Goal: Communication & Community: Answer question/provide support

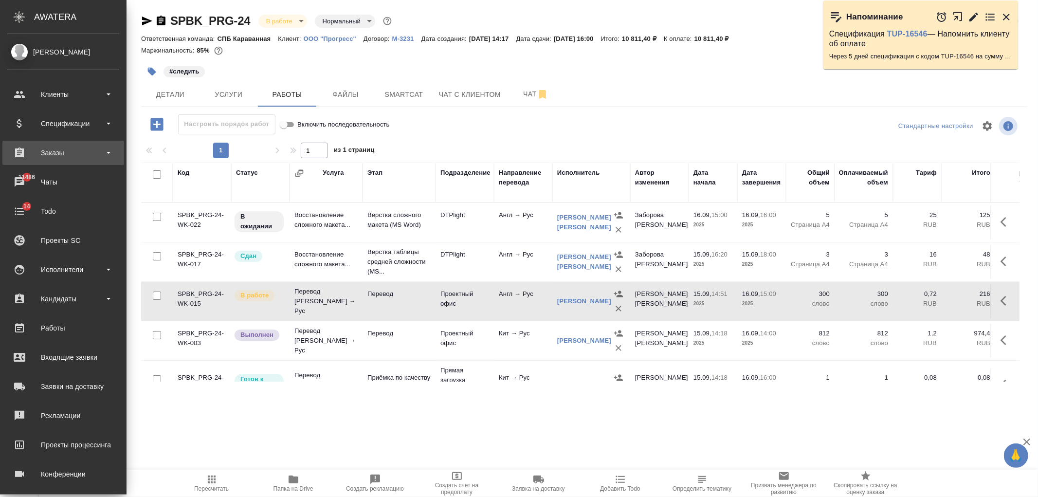
click at [68, 156] on div "Заказы" at bounding box center [63, 152] width 112 height 15
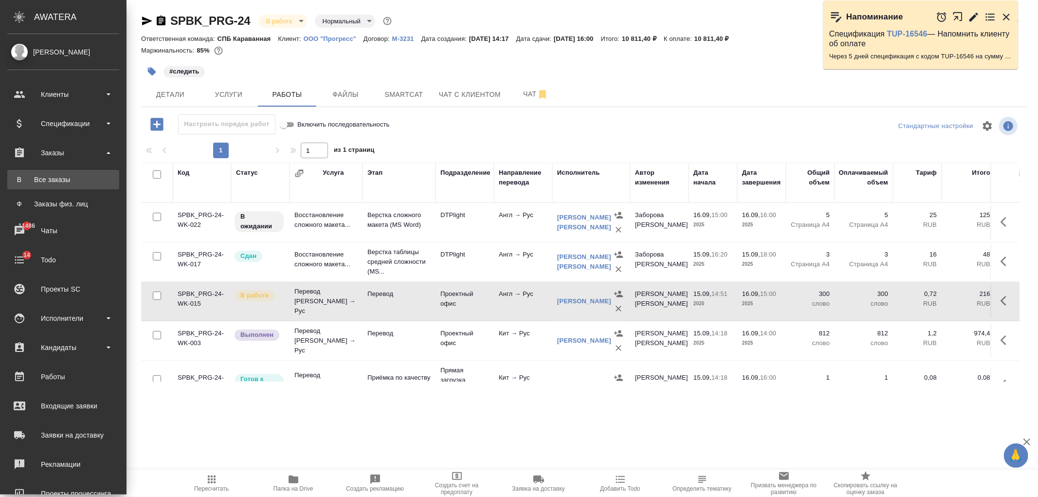
click at [75, 179] on div "Все заказы" at bounding box center [63, 180] width 102 height 10
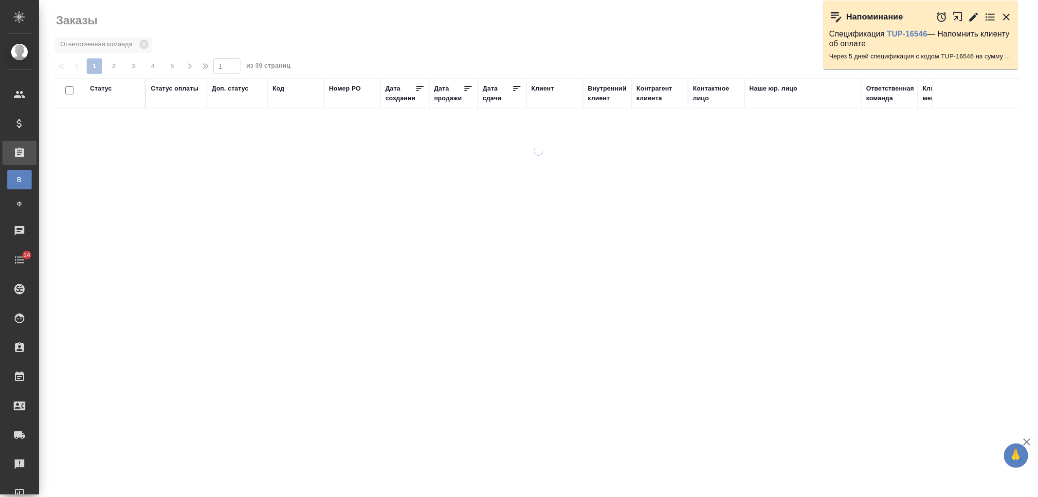
click at [279, 89] on div "Код" at bounding box center [278, 89] width 12 height 10
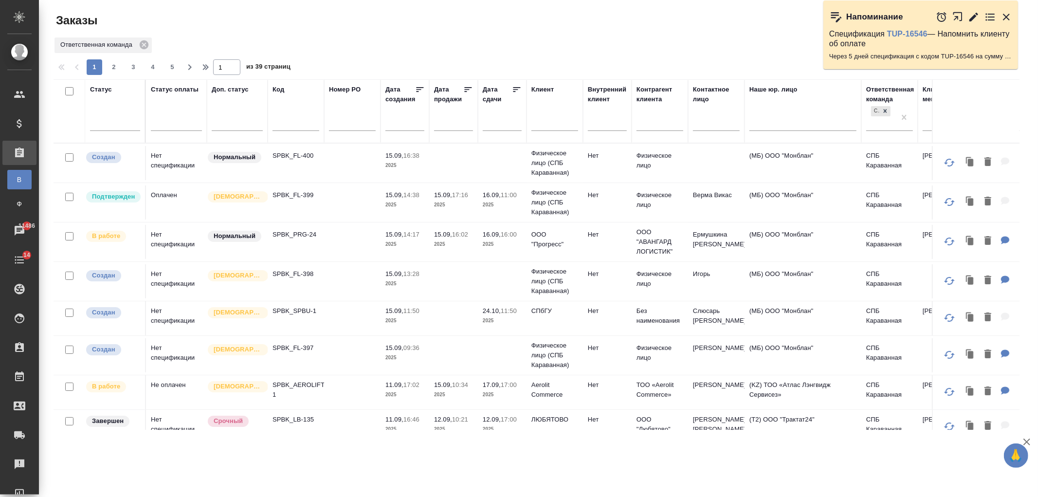
click at [288, 119] on input "text" at bounding box center [295, 124] width 47 height 12
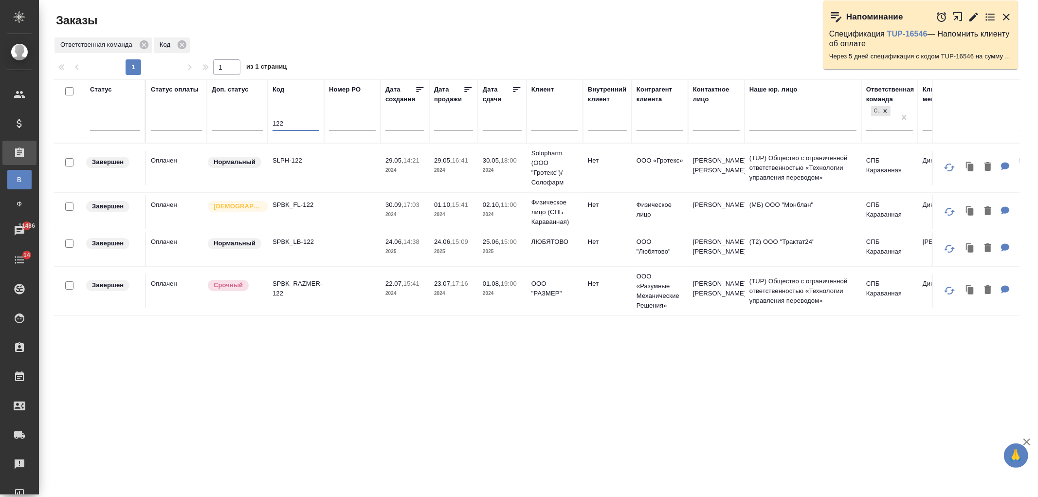
type input "122"
click at [352, 249] on td at bounding box center [352, 249] width 56 height 34
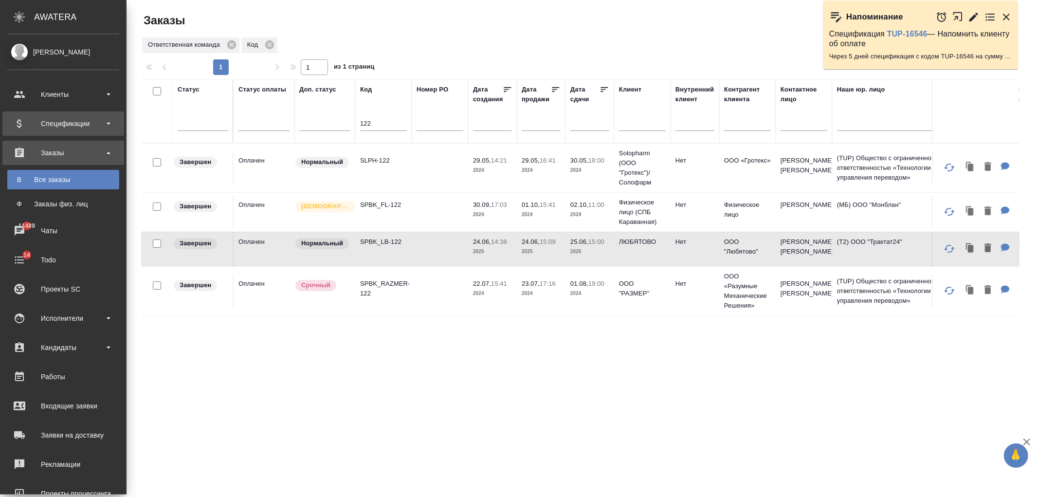
click at [98, 124] on div "Спецификации" at bounding box center [63, 123] width 112 height 15
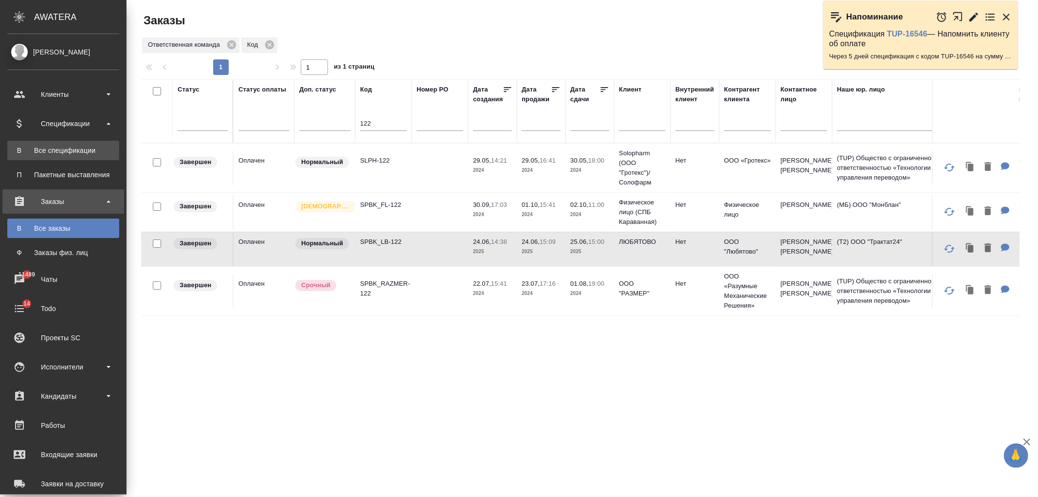
click at [96, 144] on link "В Все спецификации" at bounding box center [63, 150] width 112 height 19
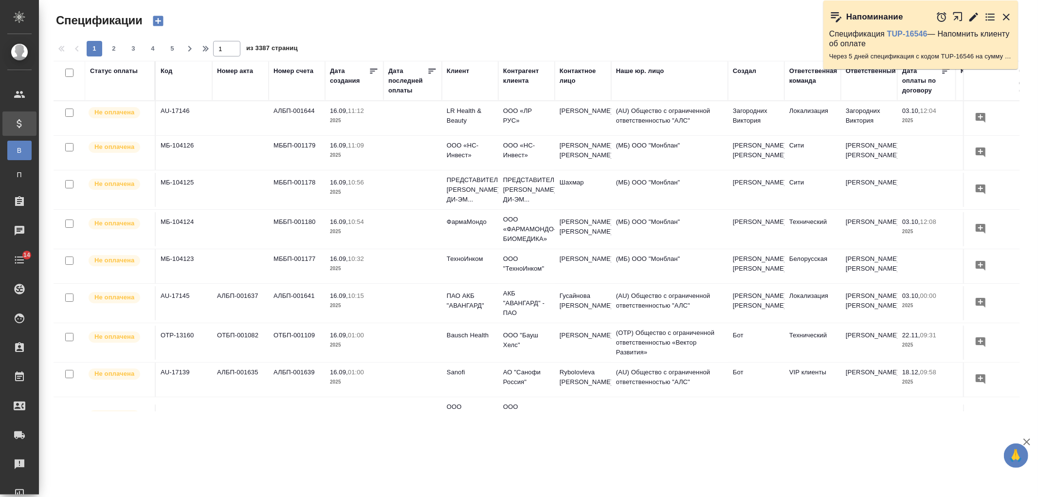
click at [460, 70] on div "Клиент" at bounding box center [458, 71] width 22 height 10
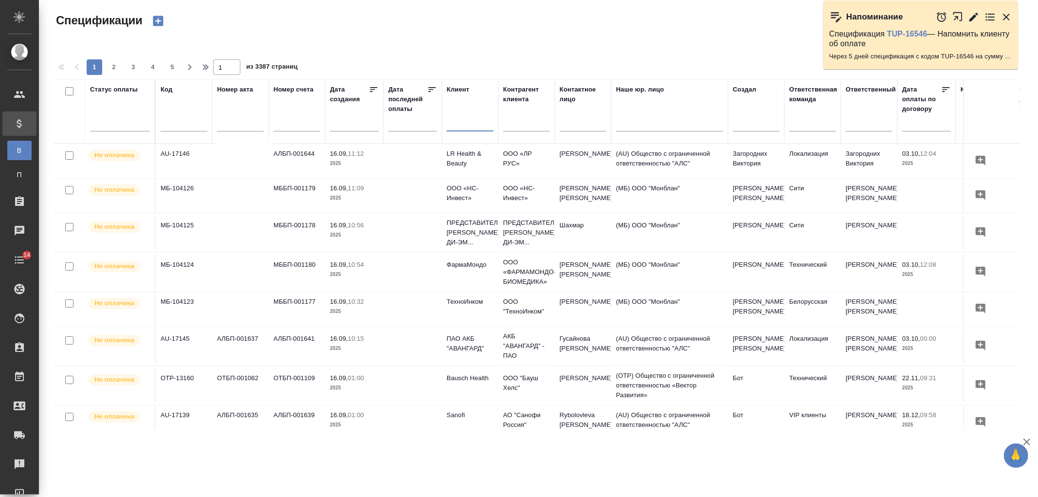
click at [466, 126] on input "text" at bounding box center [470, 125] width 47 height 12
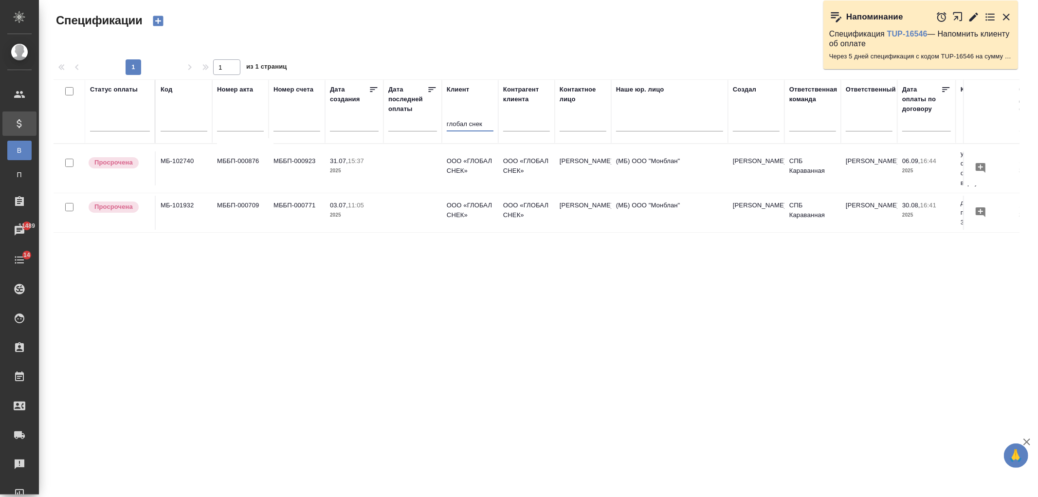
type input "глобал снек"
click at [391, 160] on td at bounding box center [412, 168] width 58 height 34
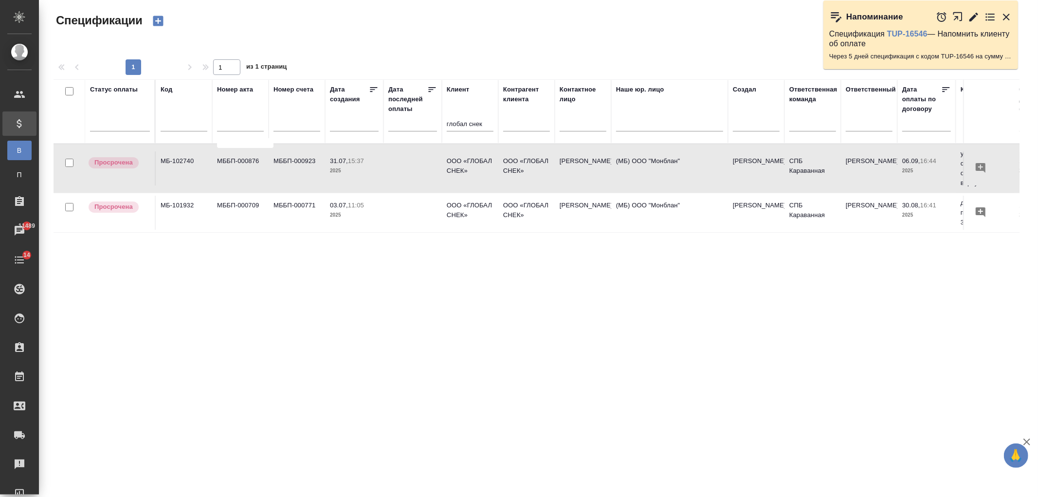
click at [391, 160] on td at bounding box center [412, 168] width 58 height 34
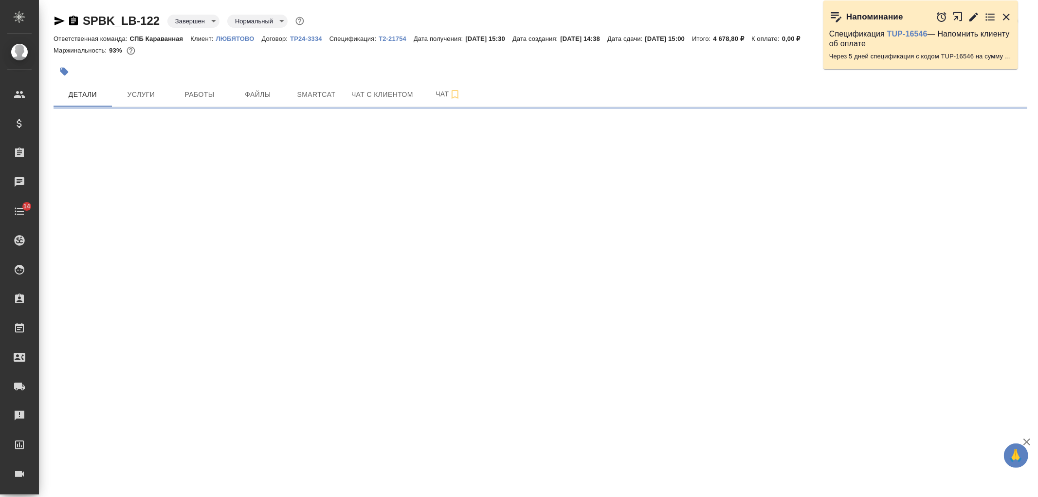
select select "RU"
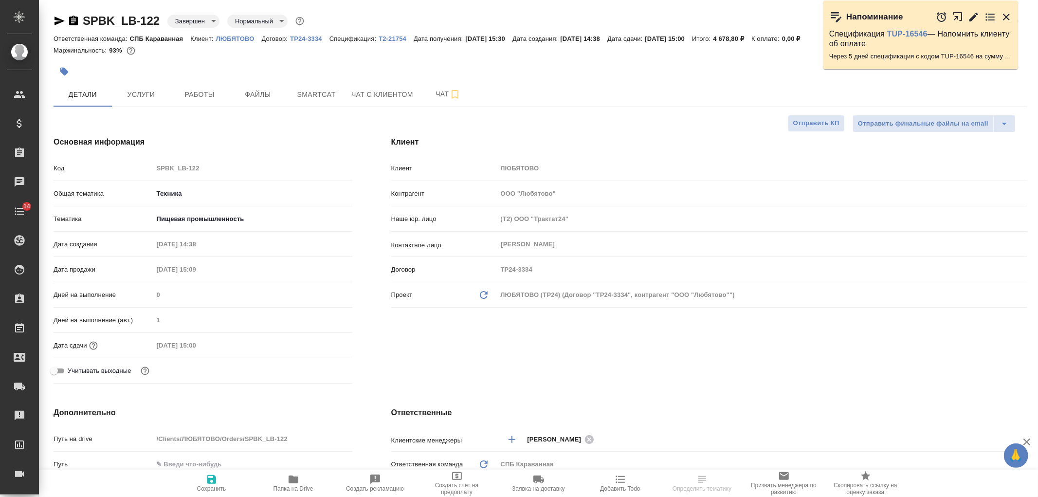
type textarea "x"
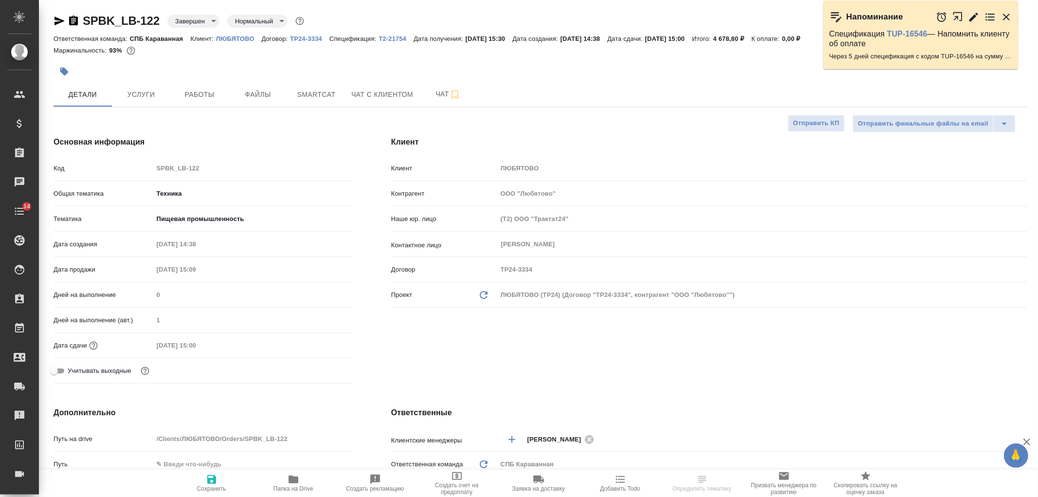
type textarea "x"
click at [693, 371] on div "Клиент Клиент ЛЮБЯТОВО Контрагент ООО "Любятово" Наше юр. лицо (Т2) ООО "Тракта…" at bounding box center [709, 262] width 675 height 290
type textarea "x"
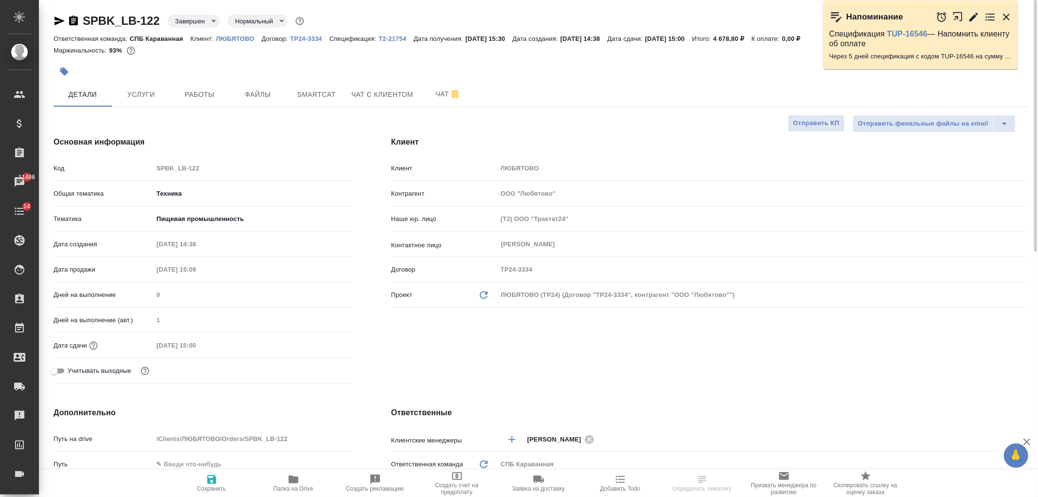
select select "RU"
type textarea "x"
click at [58, 20] on icon "button" at bounding box center [59, 21] width 10 height 9
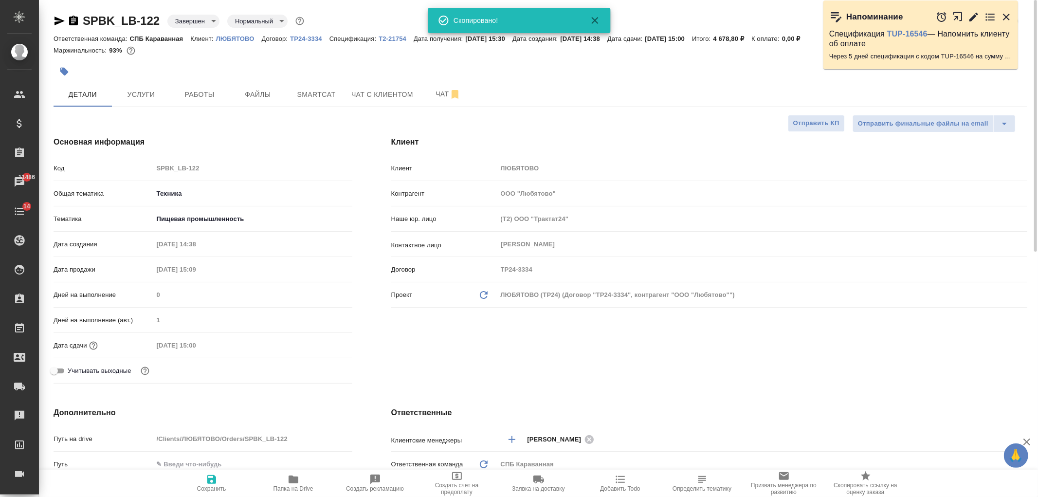
type textarea "x"
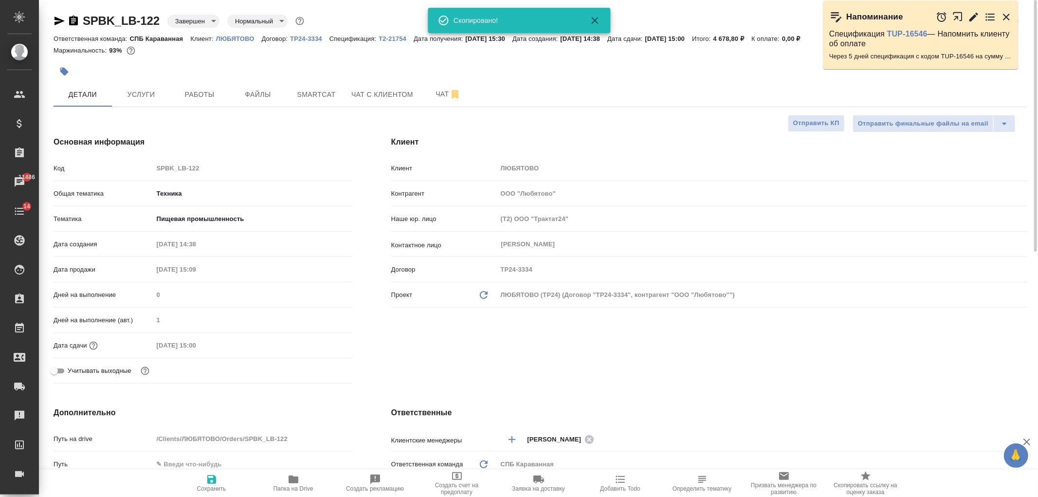
type textarea "x"
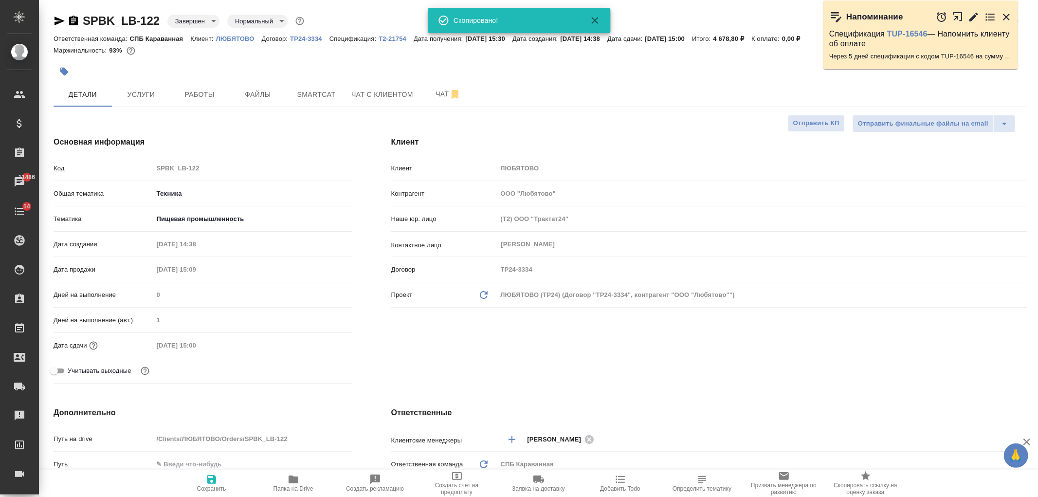
type textarea "x"
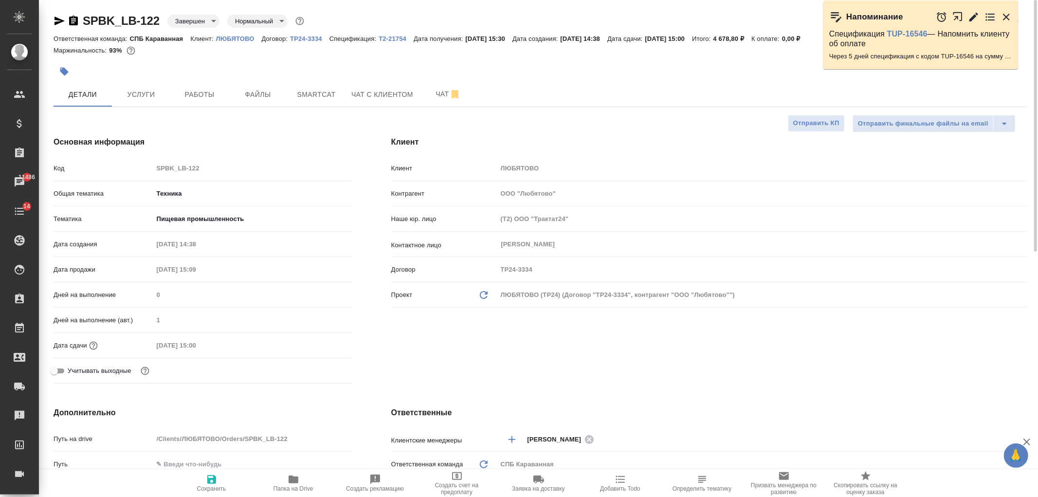
type textarea "x"
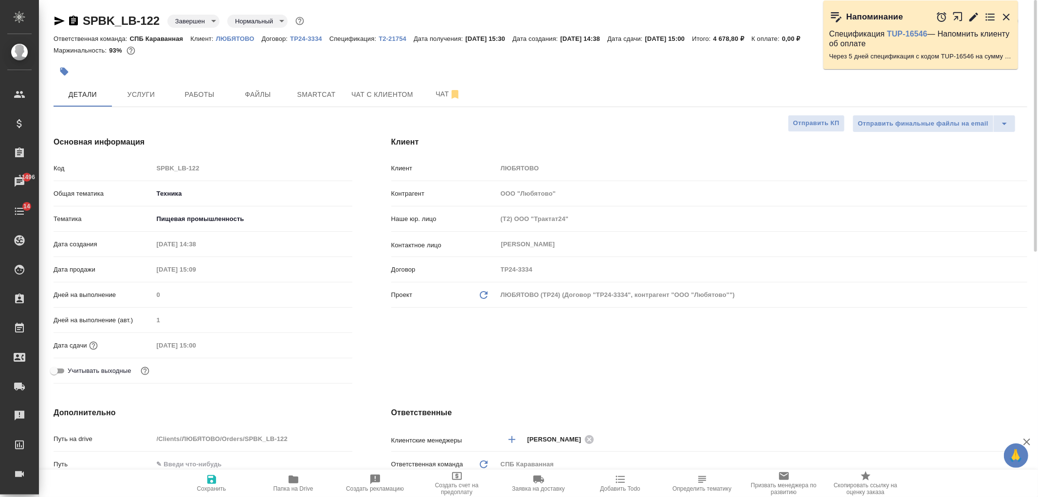
type textarea "x"
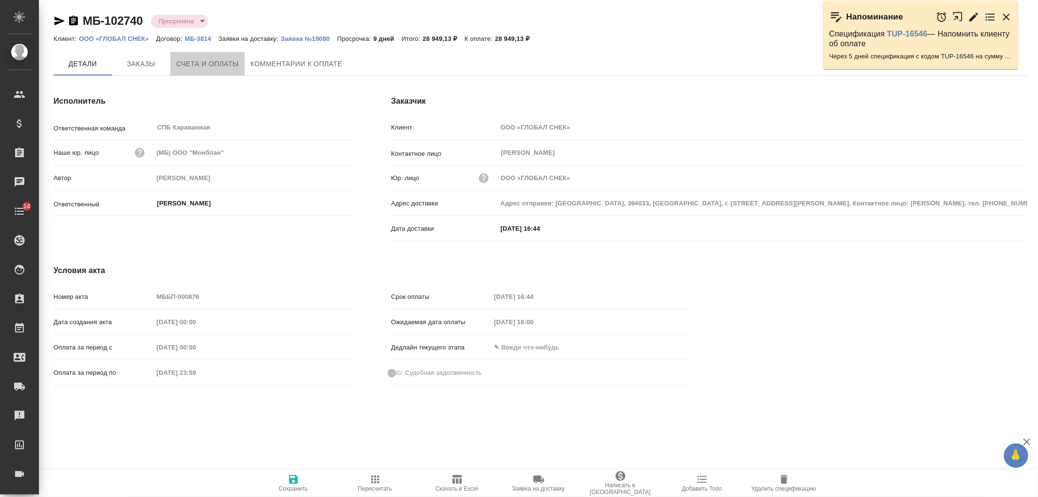
click at [219, 69] on span "Счета и оплаты" at bounding box center [207, 64] width 63 height 12
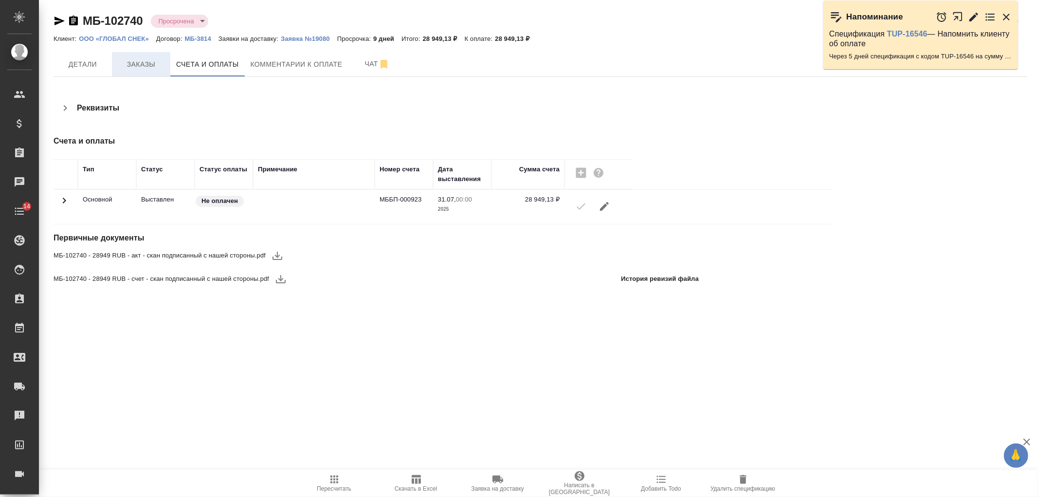
click at [152, 71] on button "Заказы" at bounding box center [141, 64] width 58 height 24
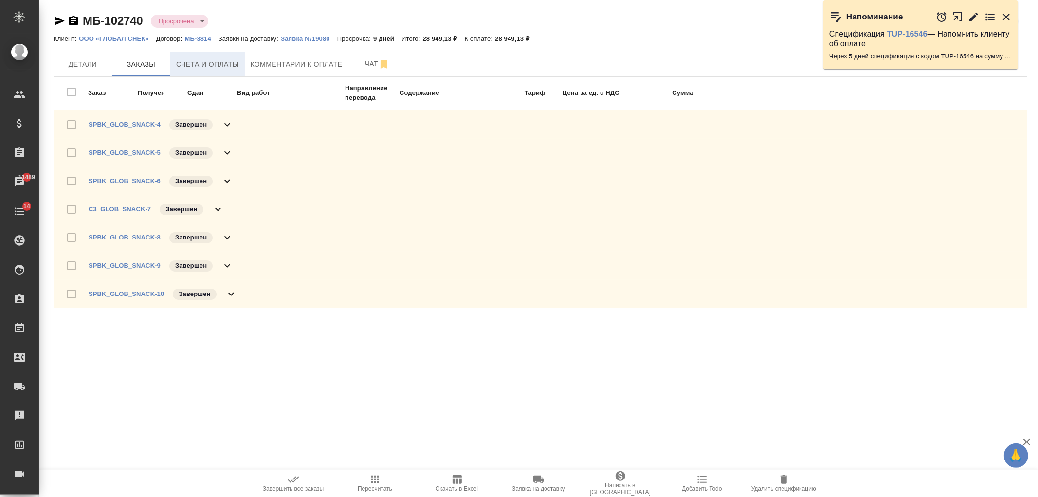
click at [204, 67] on span "Счета и оплаты" at bounding box center [207, 64] width 63 height 12
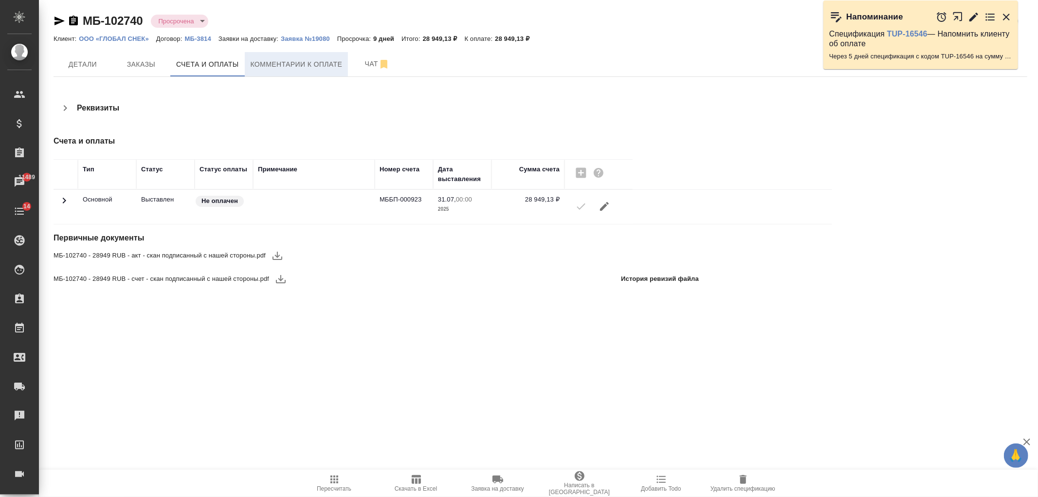
click at [283, 60] on span "Комментарии к оплате" at bounding box center [297, 64] width 92 height 12
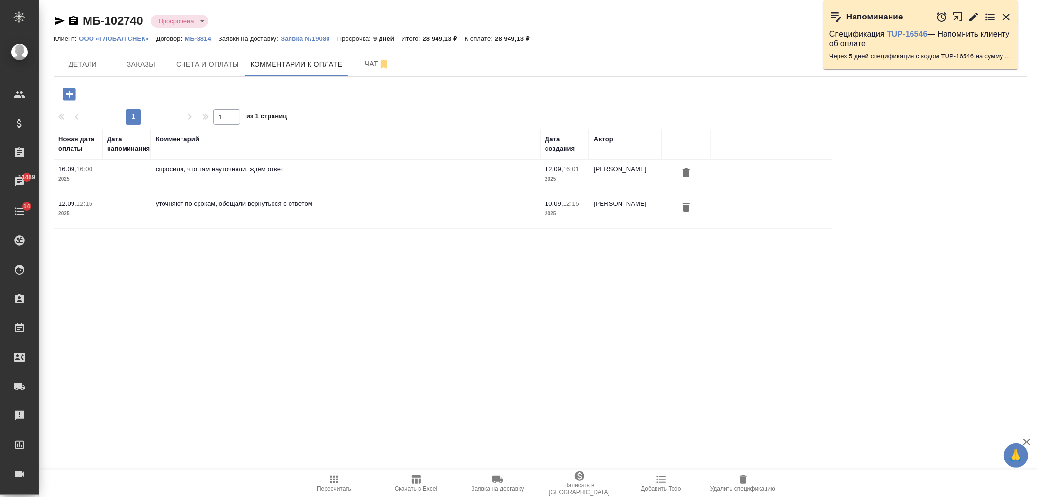
click at [70, 95] on icon "button" at bounding box center [69, 94] width 13 height 13
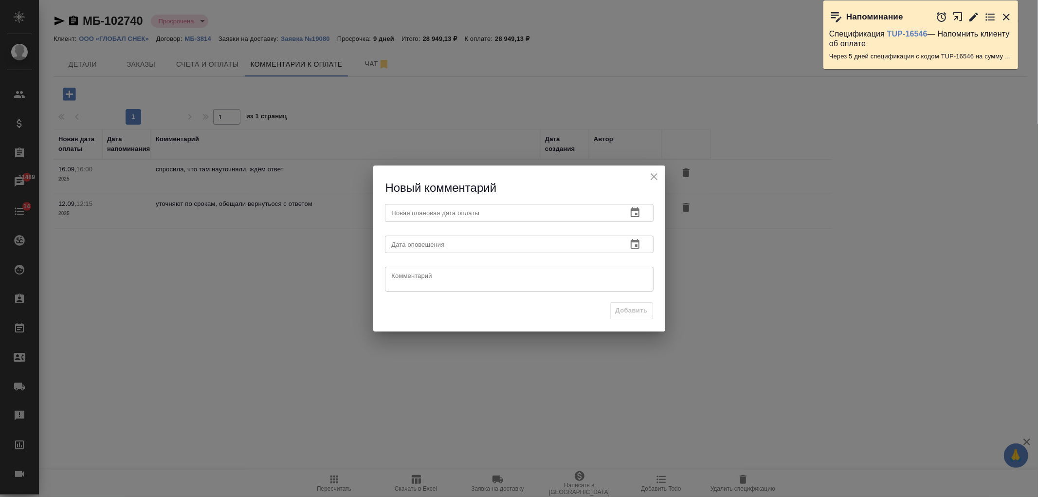
click at [576, 213] on input "text" at bounding box center [502, 213] width 234 height 18
click at [636, 213] on icon "button" at bounding box center [634, 212] width 9 height 10
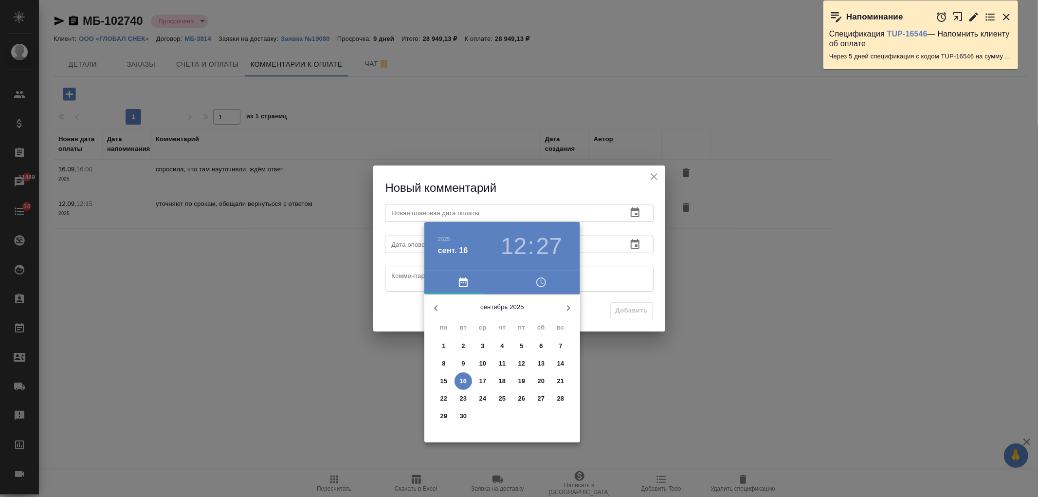
click at [502, 385] on p "18" at bounding box center [502, 381] width 7 height 10
type input "18.09.2025 12:27"
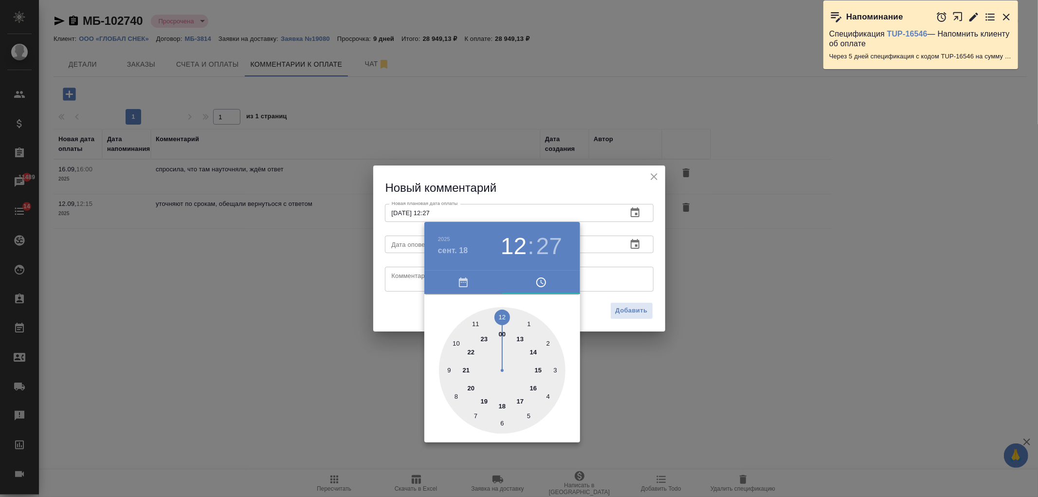
click at [416, 274] on div at bounding box center [519, 248] width 1038 height 497
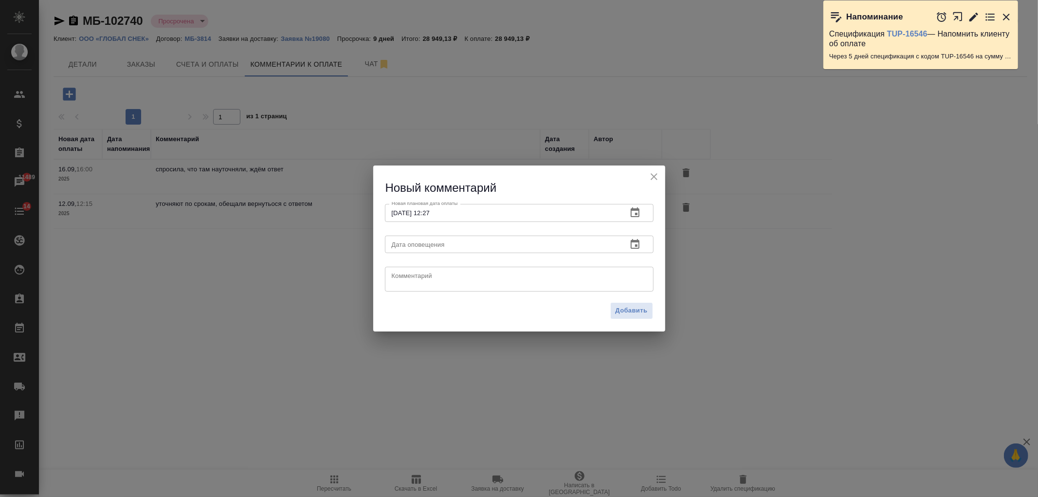
click at [399, 279] on textarea at bounding box center [519, 279] width 255 height 15
drag, startPoint x: 504, startPoint y: 278, endPoint x: 655, endPoint y: 273, distance: 150.4
click at [655, 273] on div "Комментарий попросили перевыставить этот счёт и выставить отдельно за заказы 5 …" at bounding box center [519, 278] width 276 height 38
click at [595, 270] on div "попросили перевыставить этот счёт без заказов 5 и 10, а их выставть отдельно x …" at bounding box center [519, 279] width 269 height 25
click at [593, 277] on textarea "попросили перевыставить этот счёт без заказов 5 и 10, а их выставть отдельно" at bounding box center [519, 279] width 255 height 15
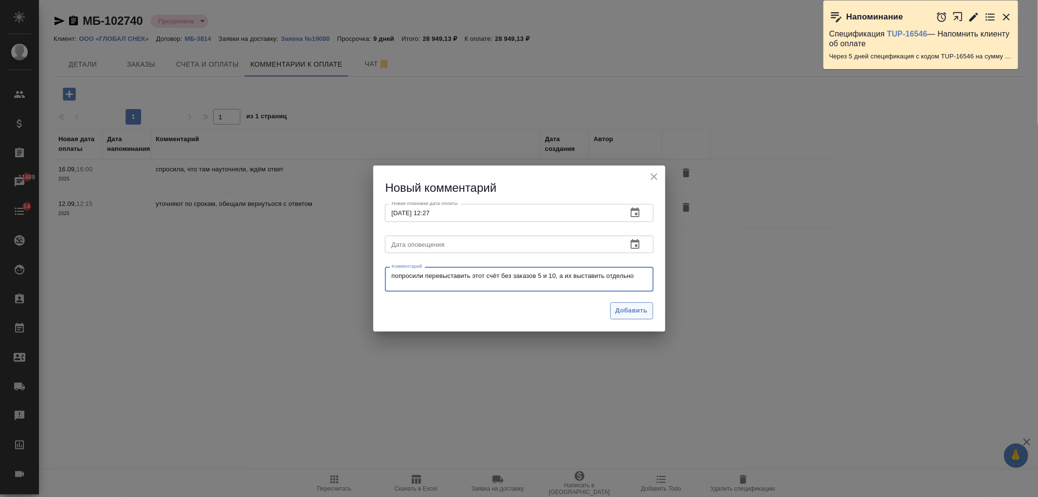
type textarea "попросили перевыставить этот счёт без заказов 5 и 10, а их выставить отдельно"
click at [642, 312] on span "Добавить" at bounding box center [631, 310] width 32 height 11
